Goal: Information Seeking & Learning: Understand process/instructions

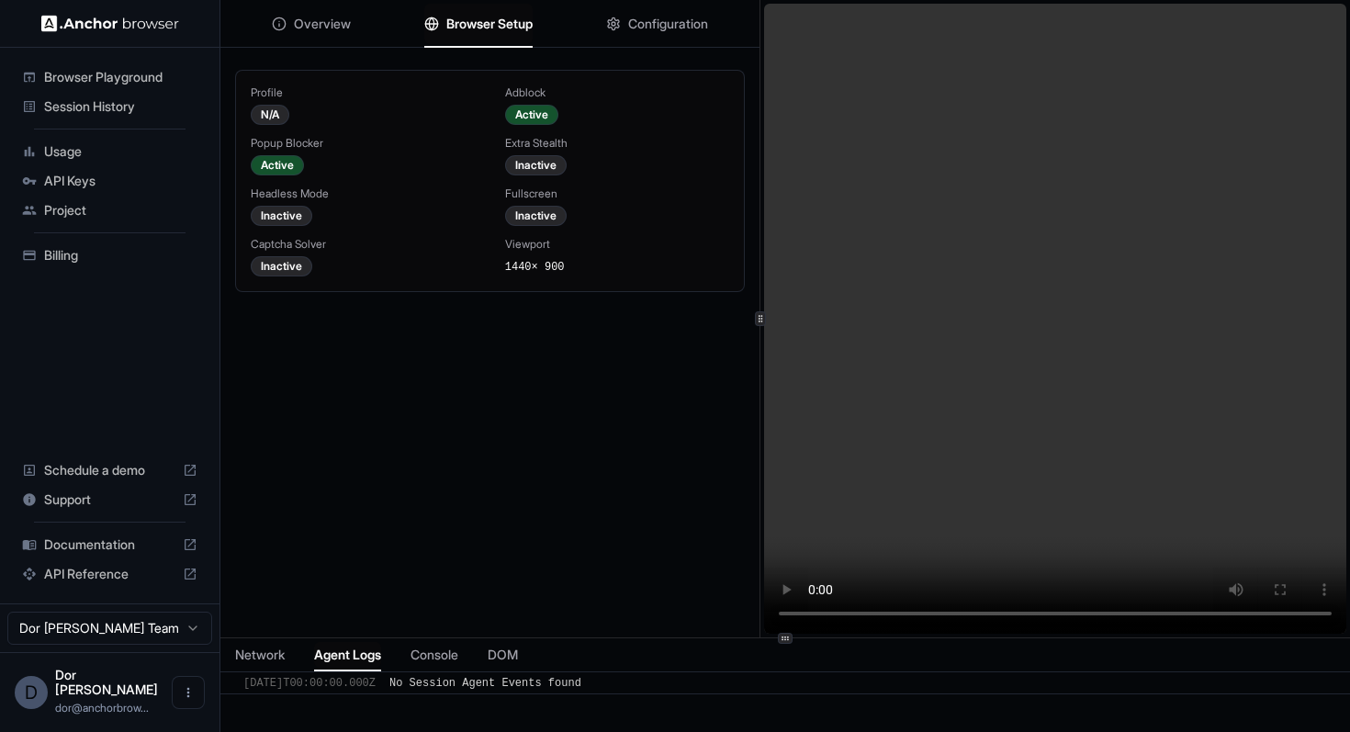
click at [932, 72] on video at bounding box center [1055, 319] width 582 height 630
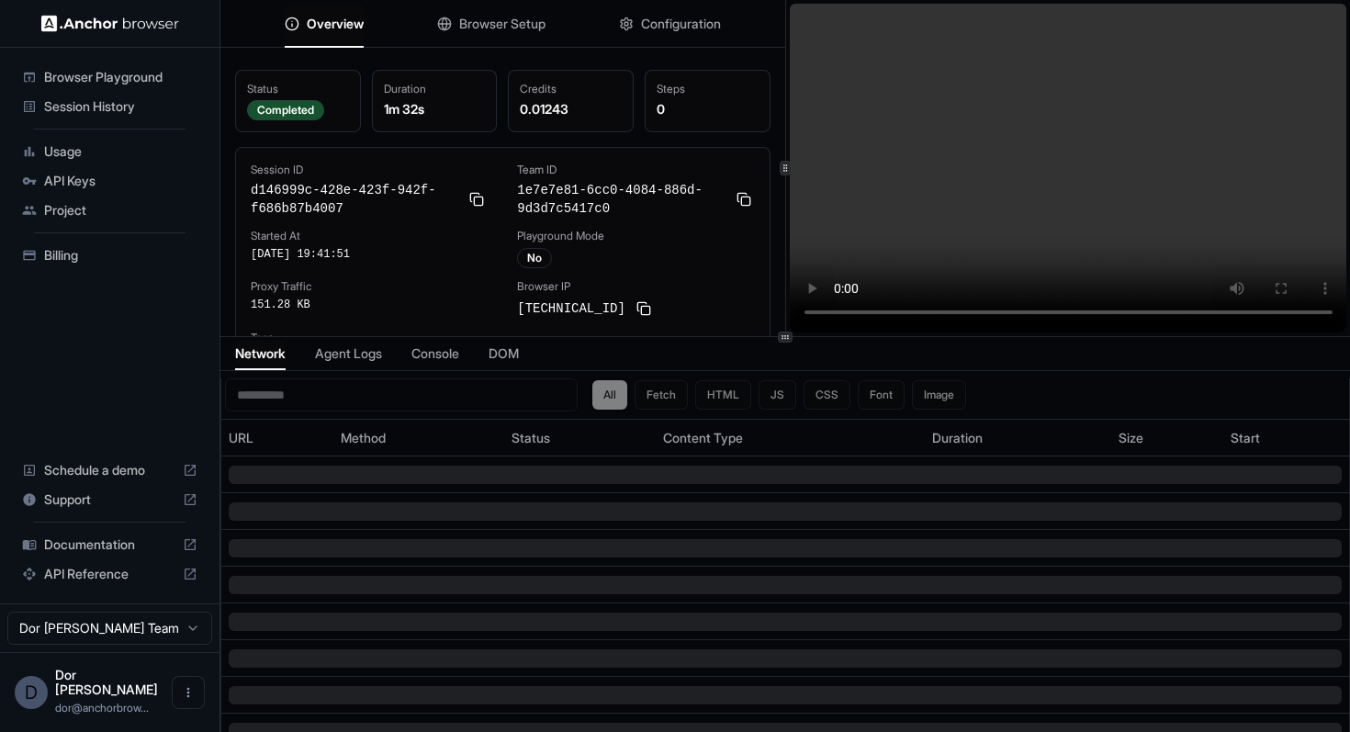
click at [487, 29] on span "Browser Setup" at bounding box center [502, 24] width 86 height 18
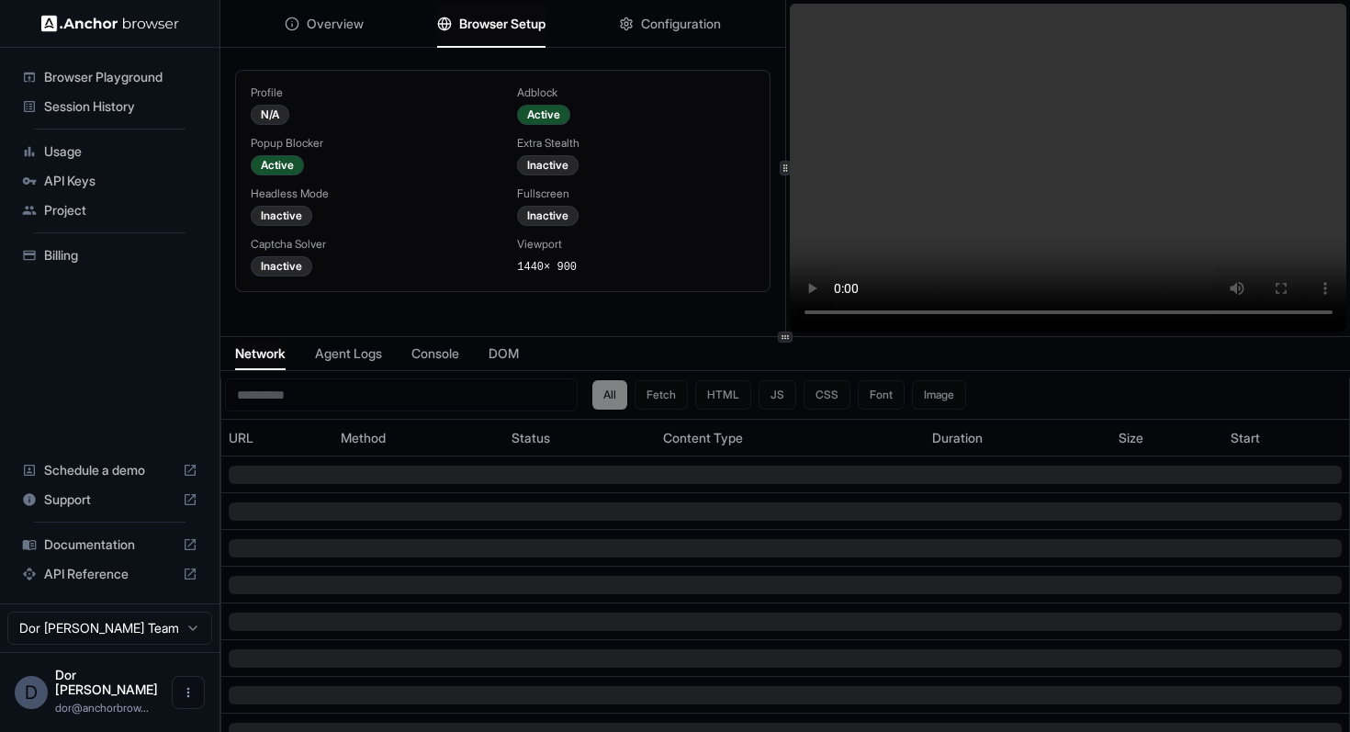
click at [638, 27] on button "Configuration" at bounding box center [670, 24] width 102 height 40
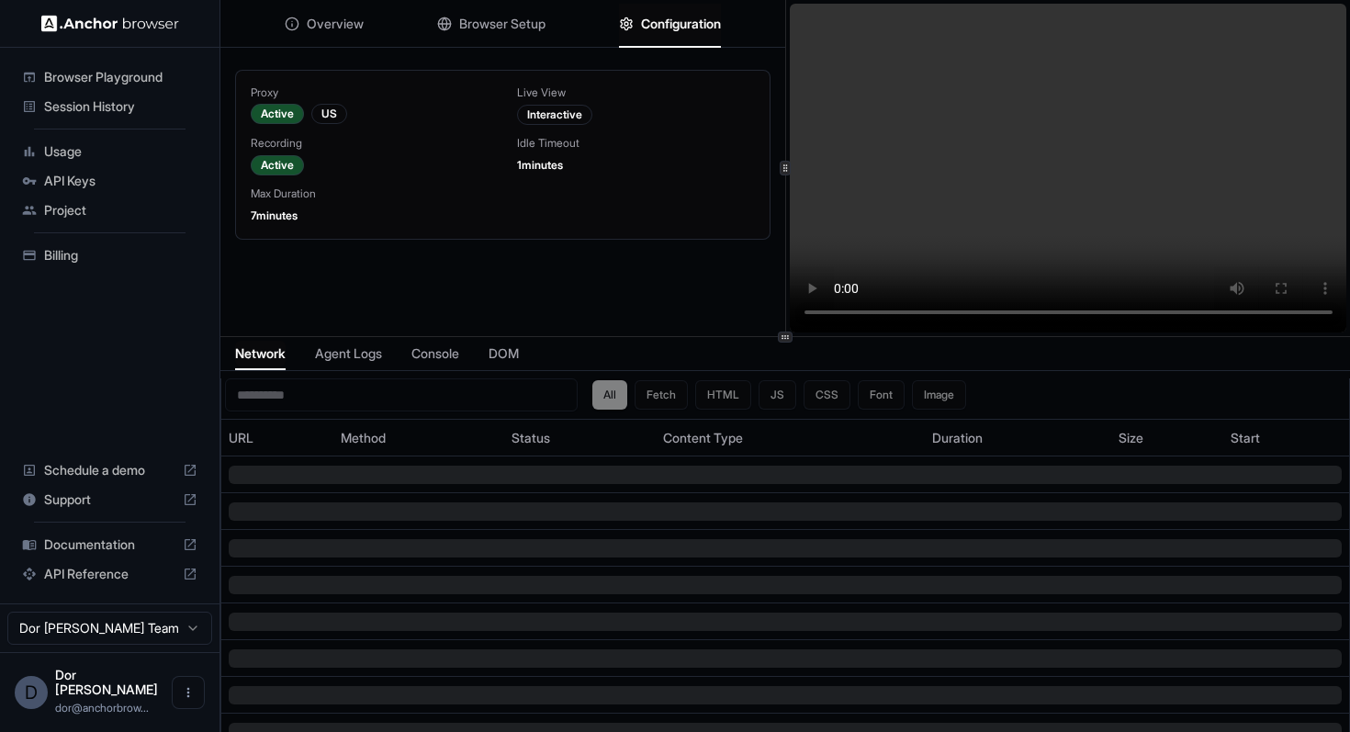
click at [333, 22] on span "Overview" at bounding box center [335, 24] width 57 height 18
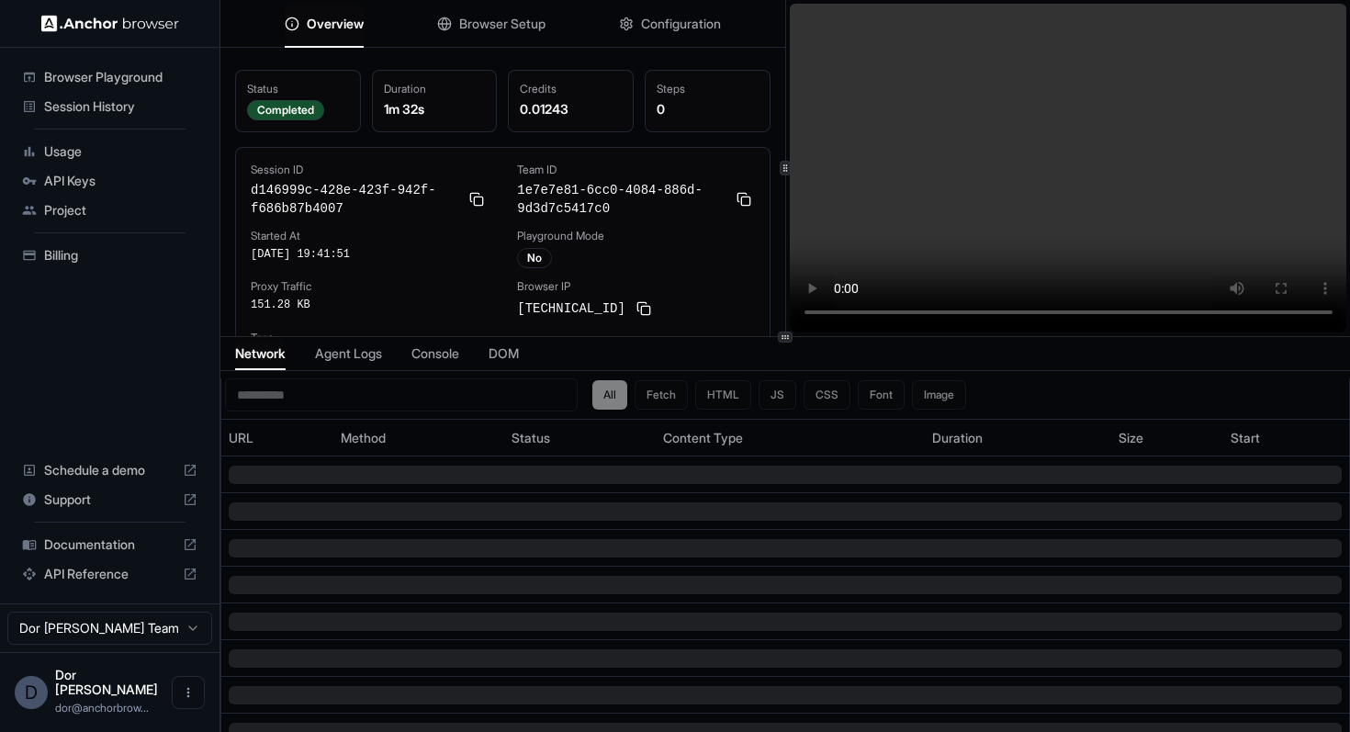
click at [805, 155] on video at bounding box center [1068, 168] width 557 height 329
